Goal: Task Accomplishment & Management: Use online tool/utility

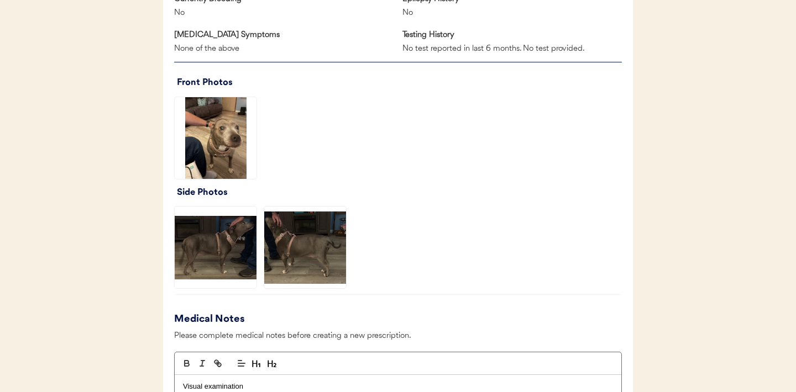
scroll to position [771, 0]
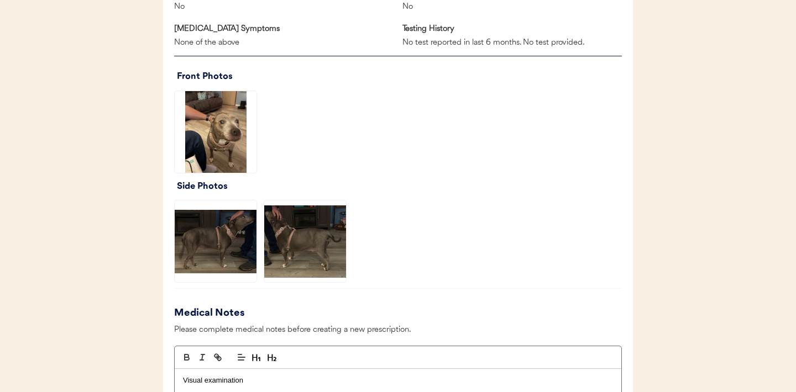
click at [215, 109] on img at bounding box center [216, 132] width 82 height 82
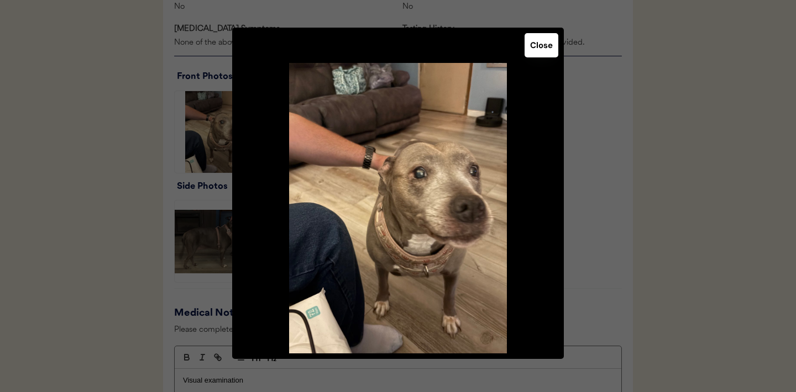
click at [541, 50] on button "Close" at bounding box center [541, 45] width 34 height 24
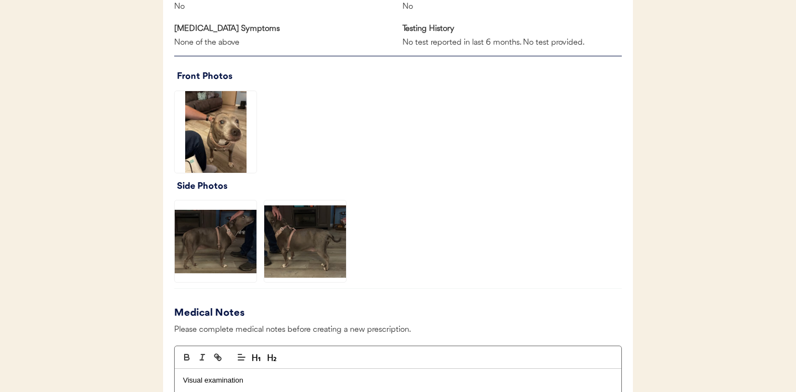
click at [223, 246] on img at bounding box center [216, 242] width 82 height 82
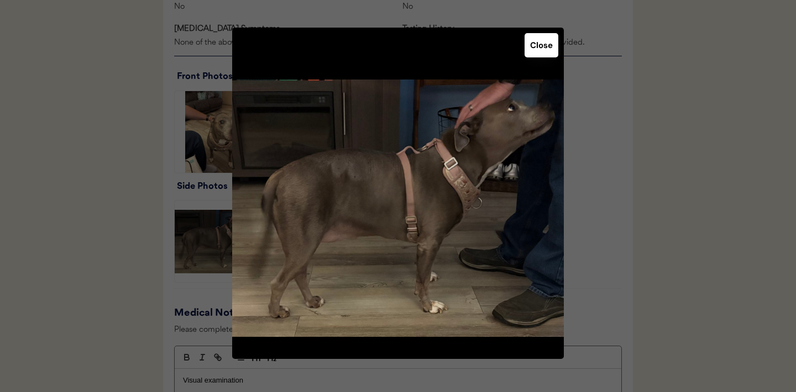
click at [543, 45] on button "Close" at bounding box center [541, 45] width 34 height 24
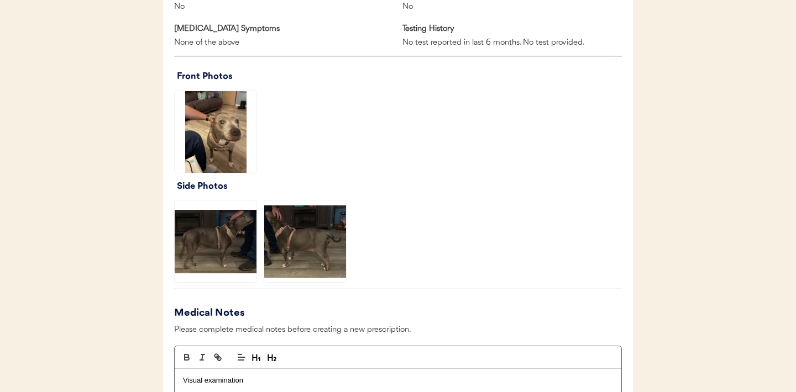
click at [322, 244] on img at bounding box center [305, 242] width 82 height 82
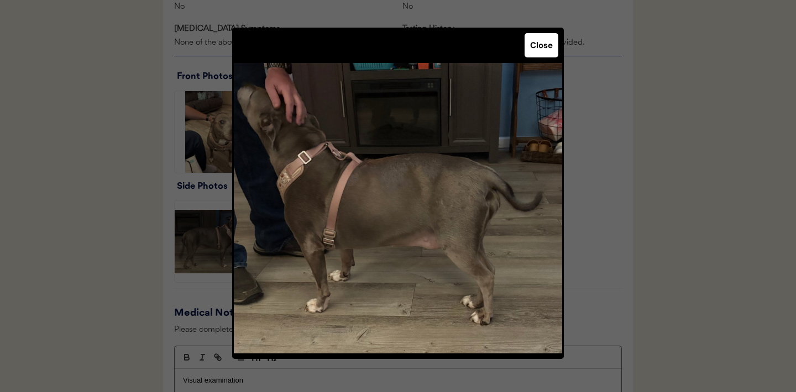
click at [532, 55] on button "Close" at bounding box center [541, 45] width 34 height 24
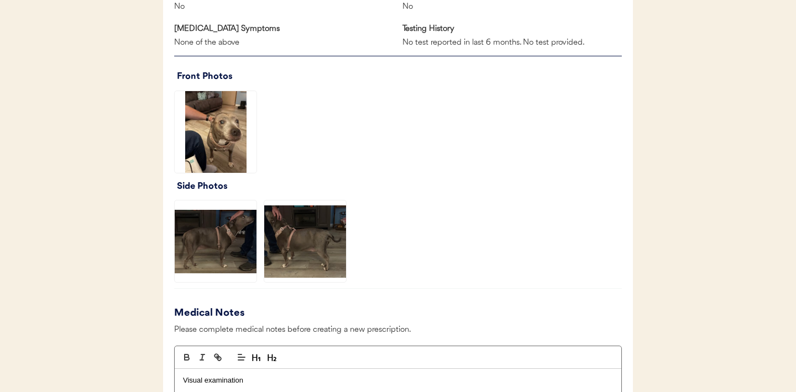
click at [195, 144] on img at bounding box center [216, 132] width 82 height 82
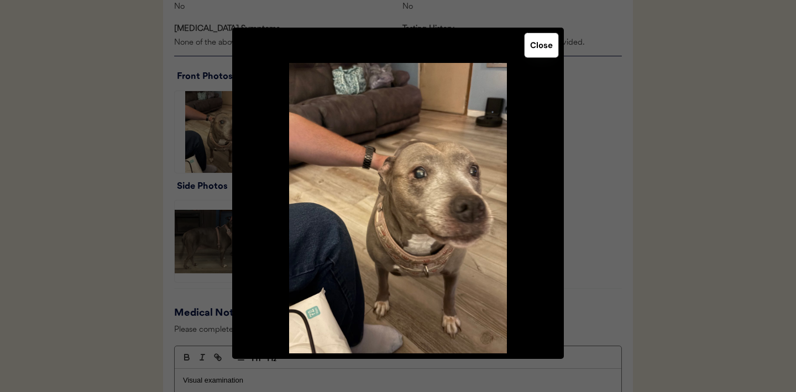
click at [543, 44] on button "Close" at bounding box center [541, 45] width 34 height 24
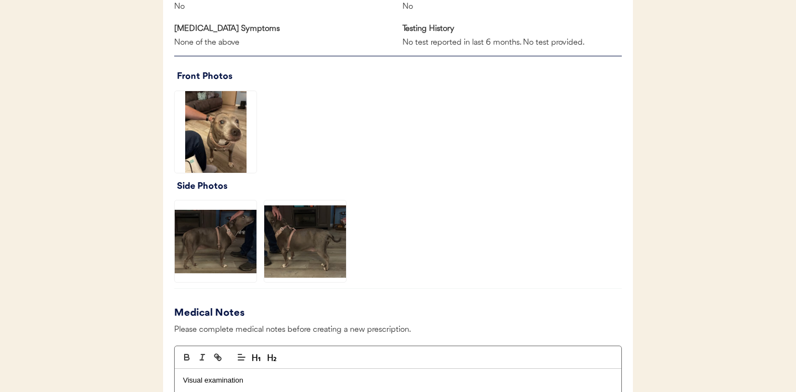
click at [213, 244] on img at bounding box center [216, 242] width 82 height 82
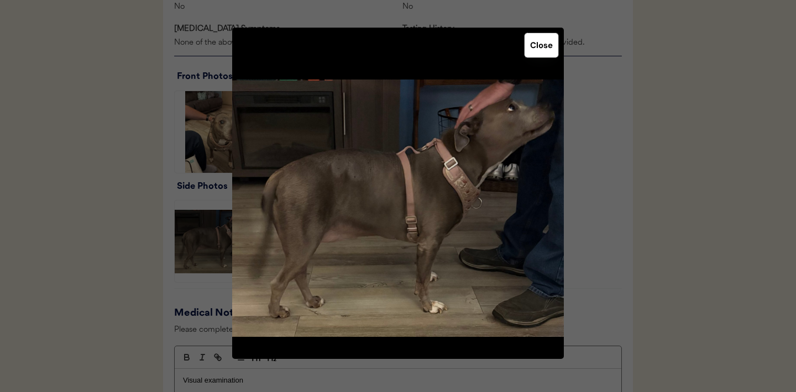
click at [538, 46] on button "Close" at bounding box center [541, 45] width 34 height 24
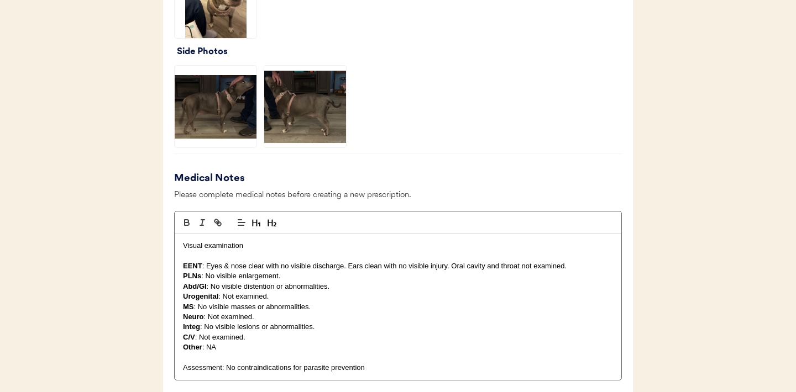
scroll to position [908, 0]
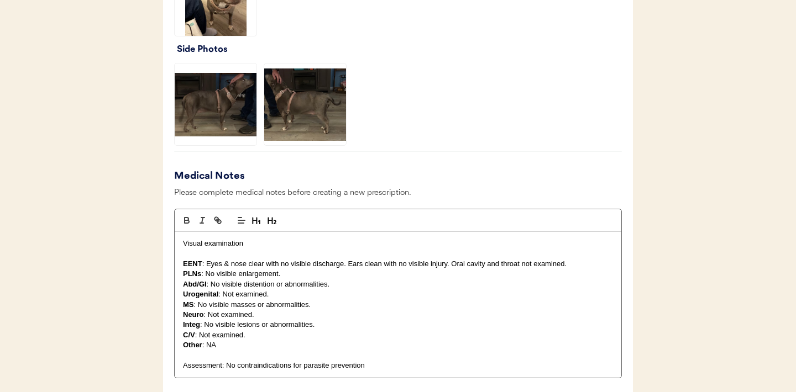
click at [344, 267] on p "EENT : Eyes & nose clear with no visible discharge. Ears clean with no visible …" at bounding box center [398, 264] width 430 height 10
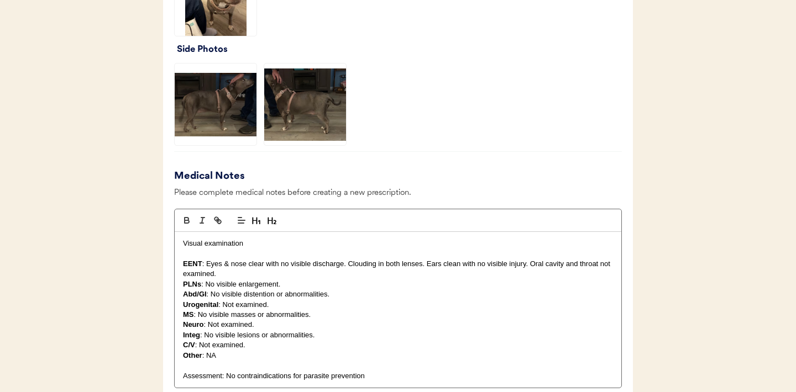
click at [334, 336] on p "Integ : No visible lesions or abnormalities." at bounding box center [398, 335] width 430 height 10
drag, startPoint x: 312, startPoint y: 338, endPoint x: 261, endPoint y: 338, distance: 50.3
click at [261, 338] on p "Integ : No visible lesions or abnormalities." at bounding box center [398, 335] width 430 height 10
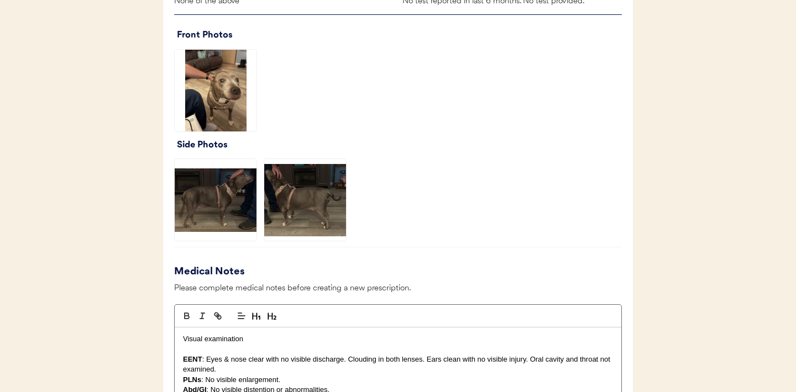
scroll to position [773, 0]
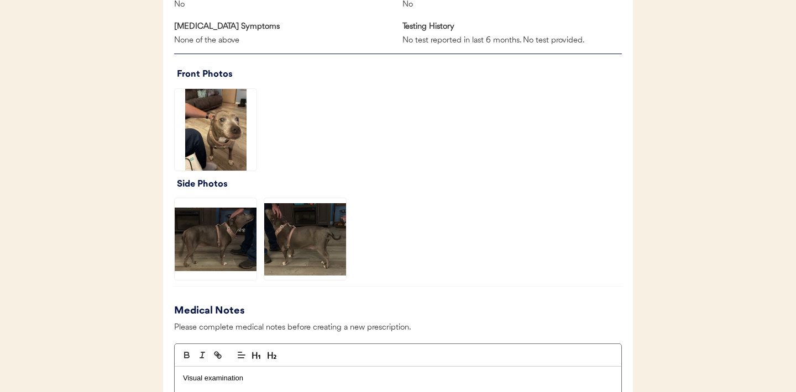
click at [223, 246] on img at bounding box center [216, 239] width 82 height 82
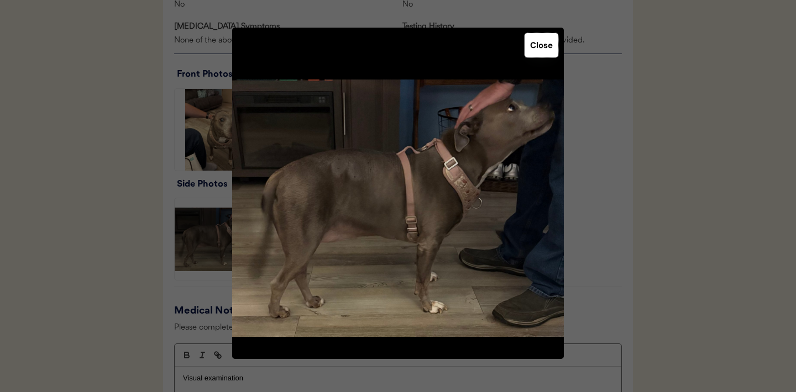
click at [530, 45] on button "Close" at bounding box center [541, 45] width 34 height 24
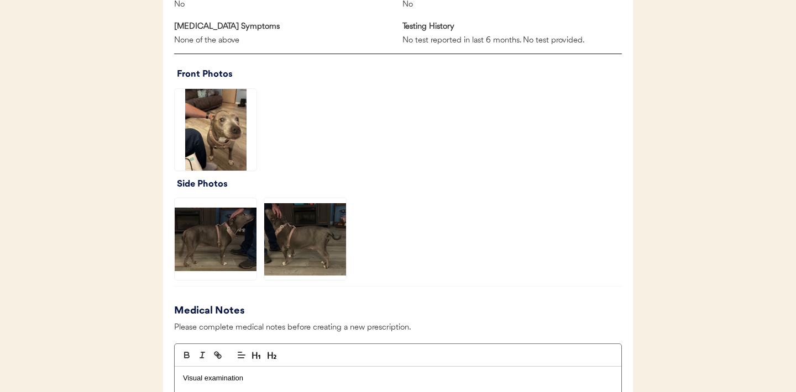
click at [327, 234] on img at bounding box center [305, 239] width 82 height 82
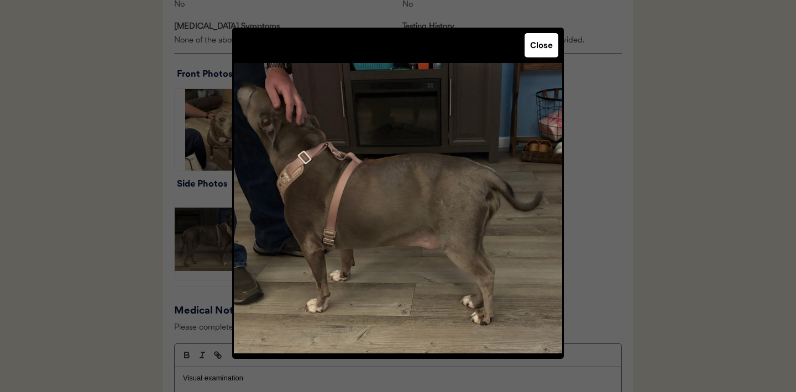
click at [543, 54] on button "Close" at bounding box center [541, 45] width 34 height 24
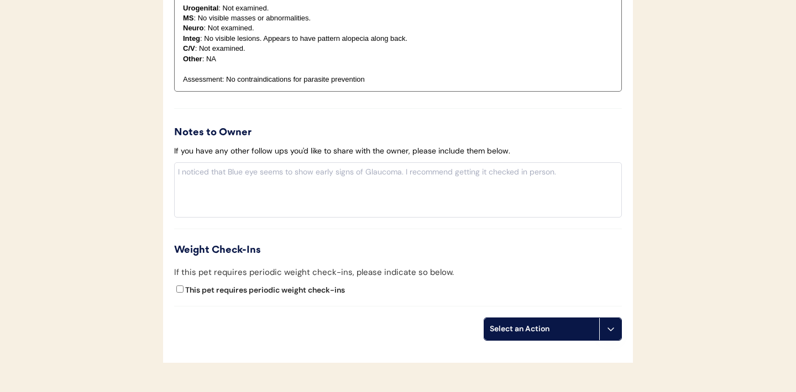
scroll to position [1286, 0]
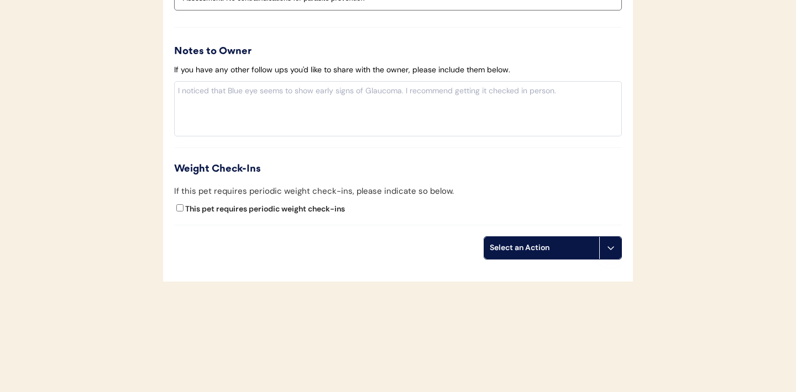
click at [611, 247] on icon at bounding box center [610, 248] width 9 height 9
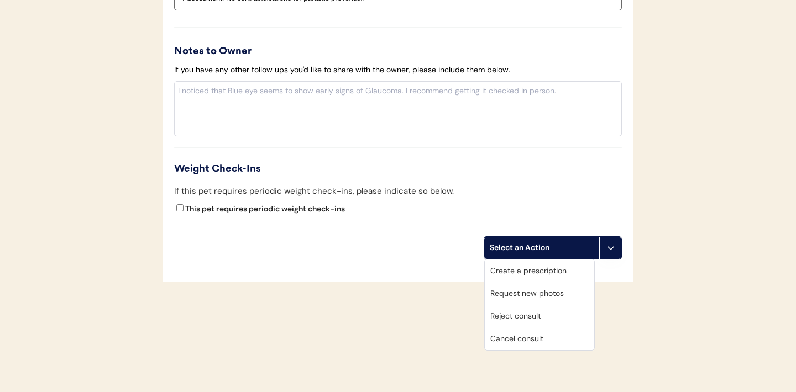
click at [527, 272] on div "Create a prescription" at bounding box center [539, 271] width 109 height 23
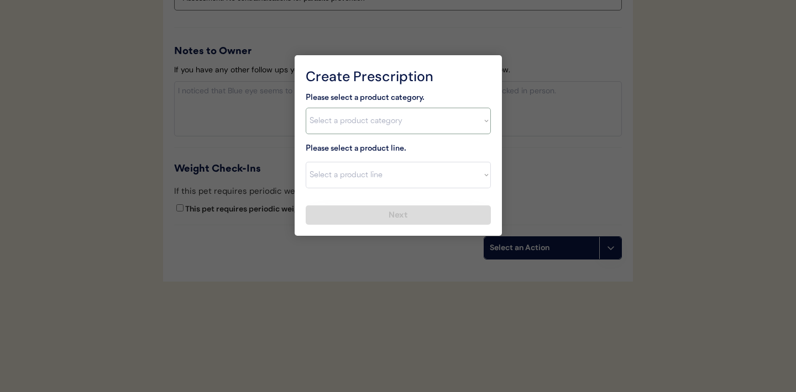
click at [477, 122] on select "Select a product category Allergies Antibiotics Anxiety Combo Parasite Preventi…" at bounding box center [398, 121] width 185 height 27
select select ""combo_parasite_prevention""
click at [495, 192] on div "Create Prescription Please select a product category. Select a product category…" at bounding box center [398, 145] width 207 height 181
click at [482, 178] on select "Select a product line" at bounding box center [398, 175] width 185 height 27
select select ""Simparica Trio (12 Month)""
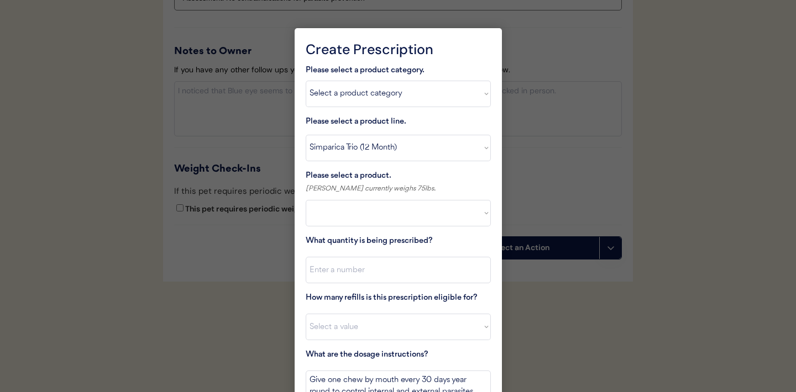
select select ""PLACEHOLDER_1427118222253""
click at [465, 147] on select "Select a product line Advantage Multi for Dogs Credelio Quattro NexGard Plus Ne…" at bounding box center [398, 148] width 185 height 27
select select ""Simparica Trio""
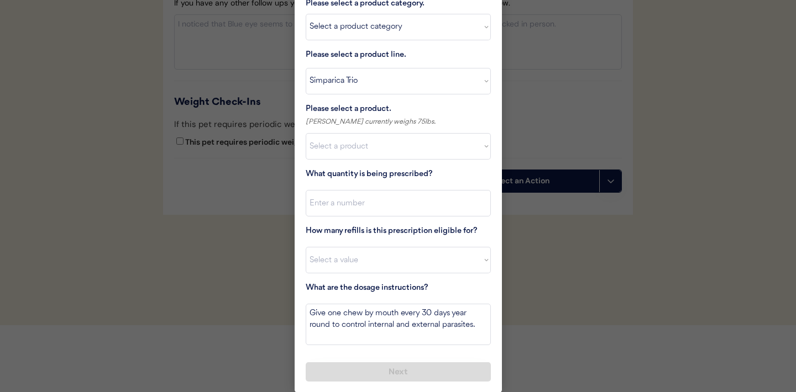
scroll to position [1353, 0]
click at [472, 149] on select "Select a product Simparica Trio, 2.8 - 5.5lbs Simparica Trio, 5.6 - 11lbs Simpa…" at bounding box center [398, 146] width 185 height 27
select select ""1348695171700984260__LOOKUP__1704773707524x987977572973748600""
click at [407, 213] on input "input" at bounding box center [398, 203] width 185 height 27
type input "1"
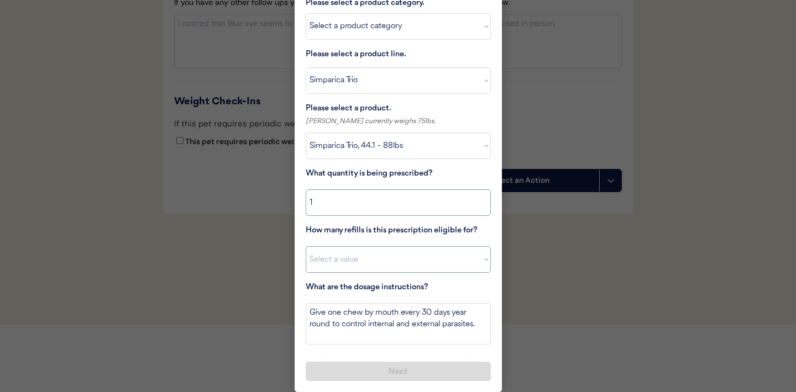
click at [387, 263] on select "Select a value 0 1 2 3 4 5 6 7 8 9 10 11" at bounding box center [398, 259] width 185 height 27
select select "11"
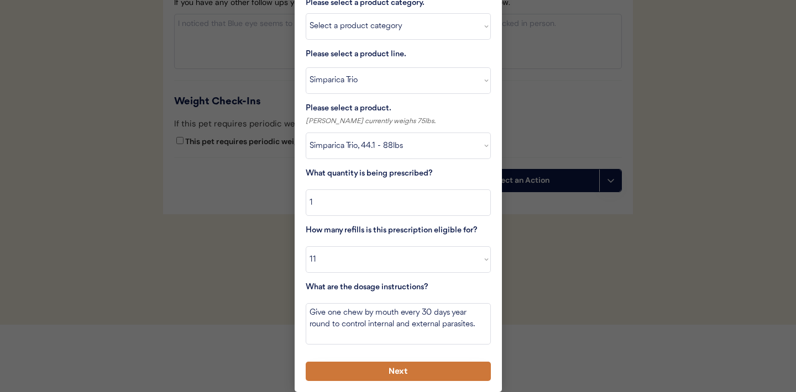
click at [377, 373] on button "Next" at bounding box center [398, 371] width 185 height 19
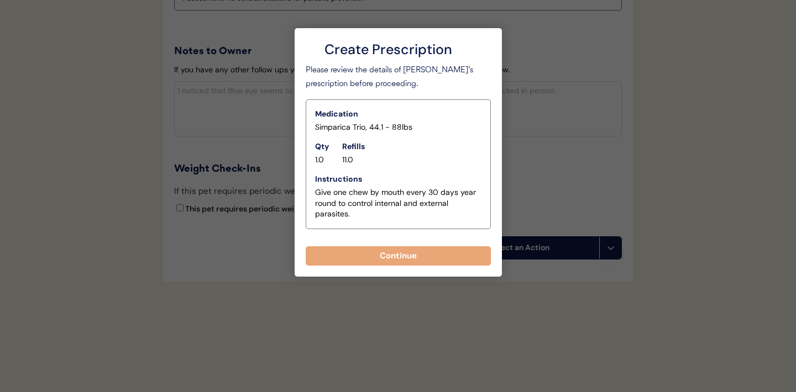
scroll to position [1286, 0]
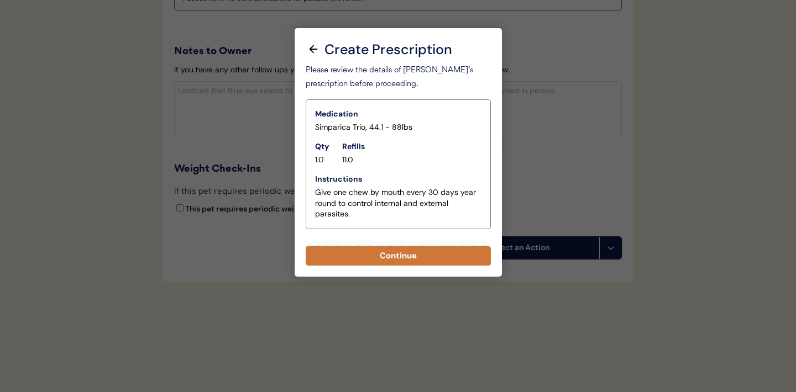
click at [408, 257] on button "Continue" at bounding box center [398, 255] width 185 height 19
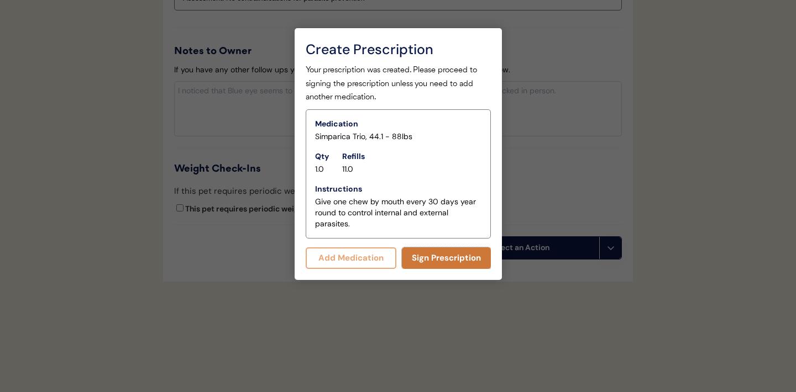
click at [434, 259] on button "Sign Prescription" at bounding box center [446, 259] width 89 height 22
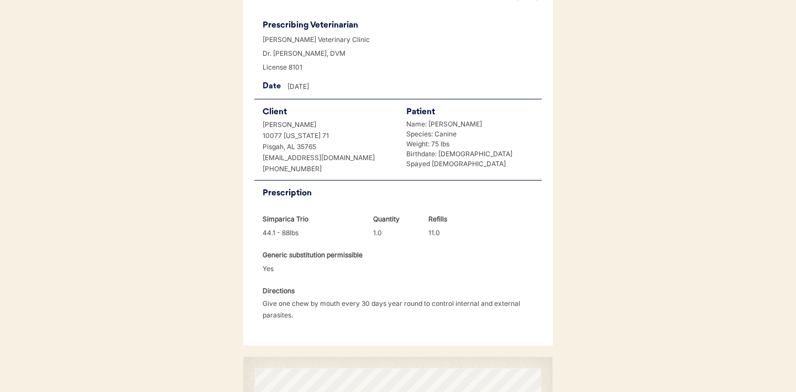
scroll to position [284, 0]
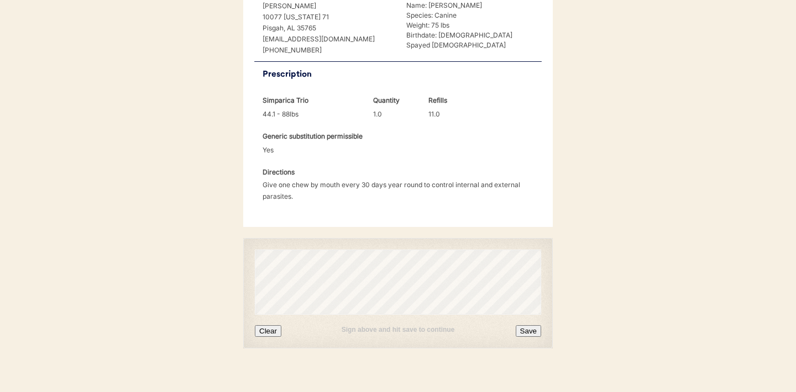
click at [265, 325] on button "Clear" at bounding box center [268, 331] width 27 height 12
click at [525, 325] on button "Save" at bounding box center [528, 331] width 25 height 12
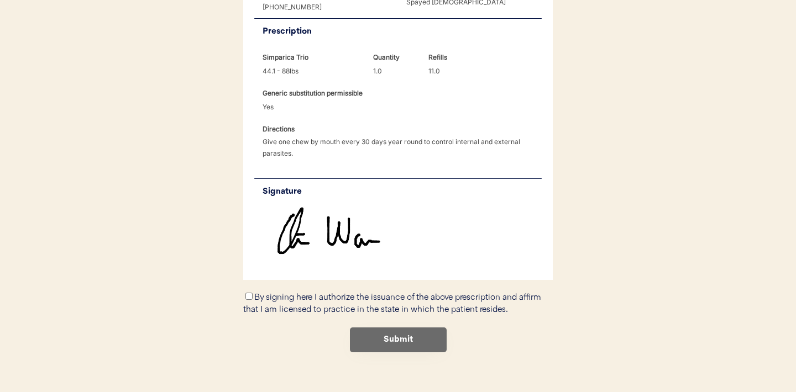
scroll to position [331, 0]
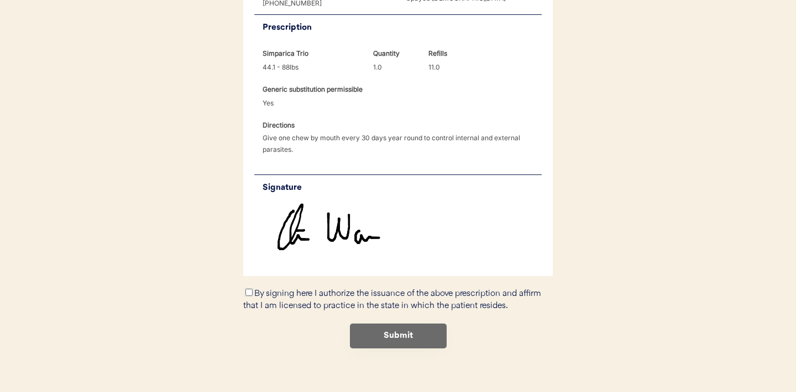
click at [249, 289] on input "By signing here I authorize the issuance of the above prescription and affirm t…" at bounding box center [248, 292] width 7 height 7
checkbox input "true"
click at [406, 328] on button "Submit" at bounding box center [398, 336] width 97 height 25
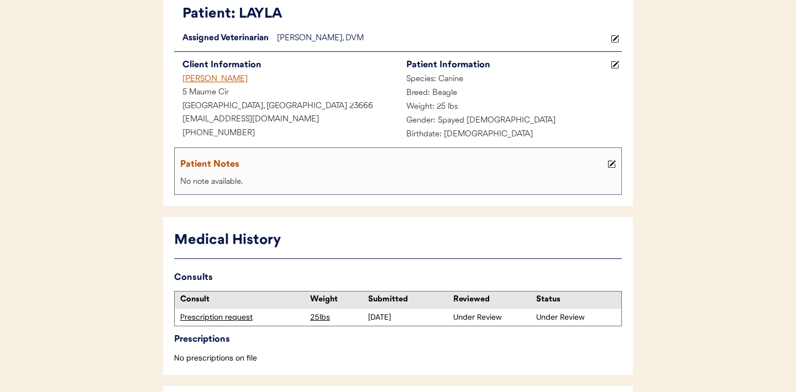
scroll to position [94, 0]
